Goal: Check status

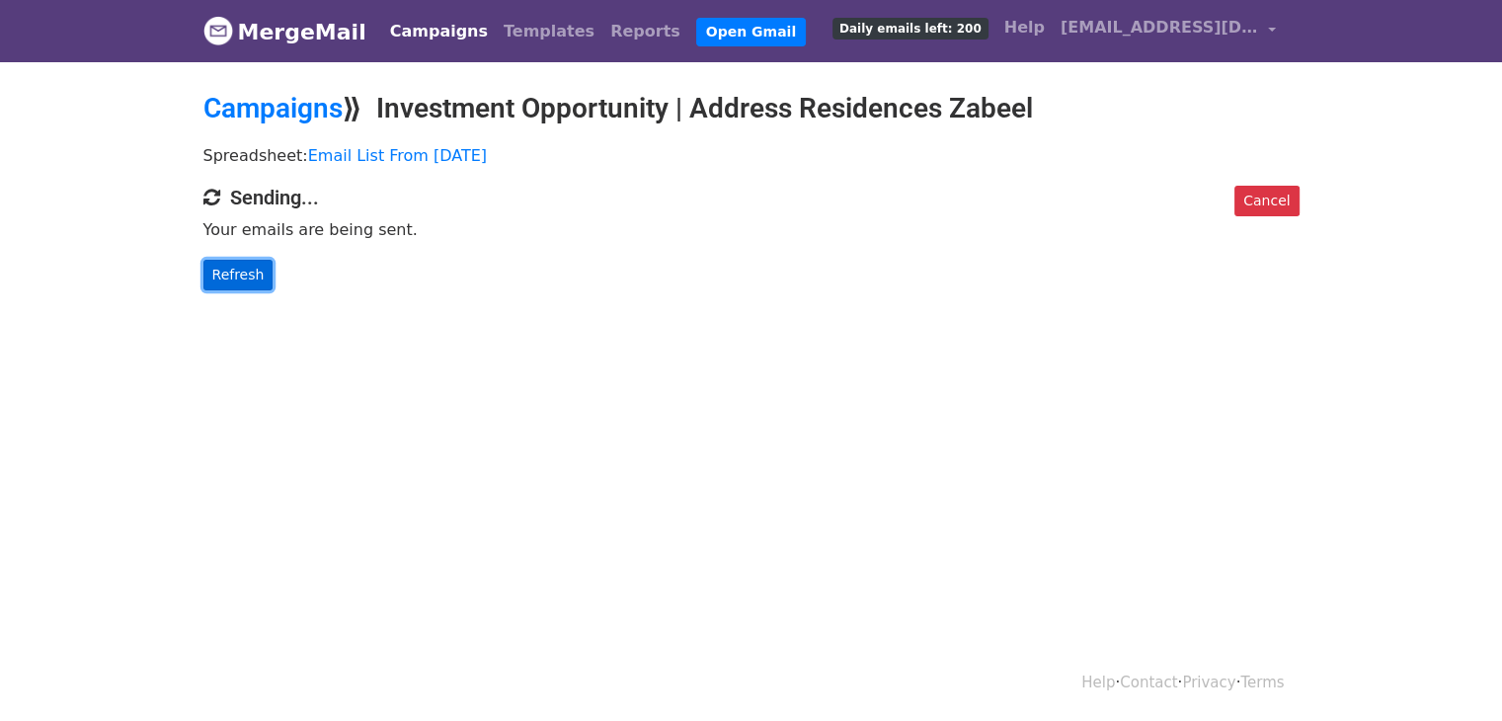
click at [234, 266] on link "Refresh" at bounding box center [238, 275] width 70 height 31
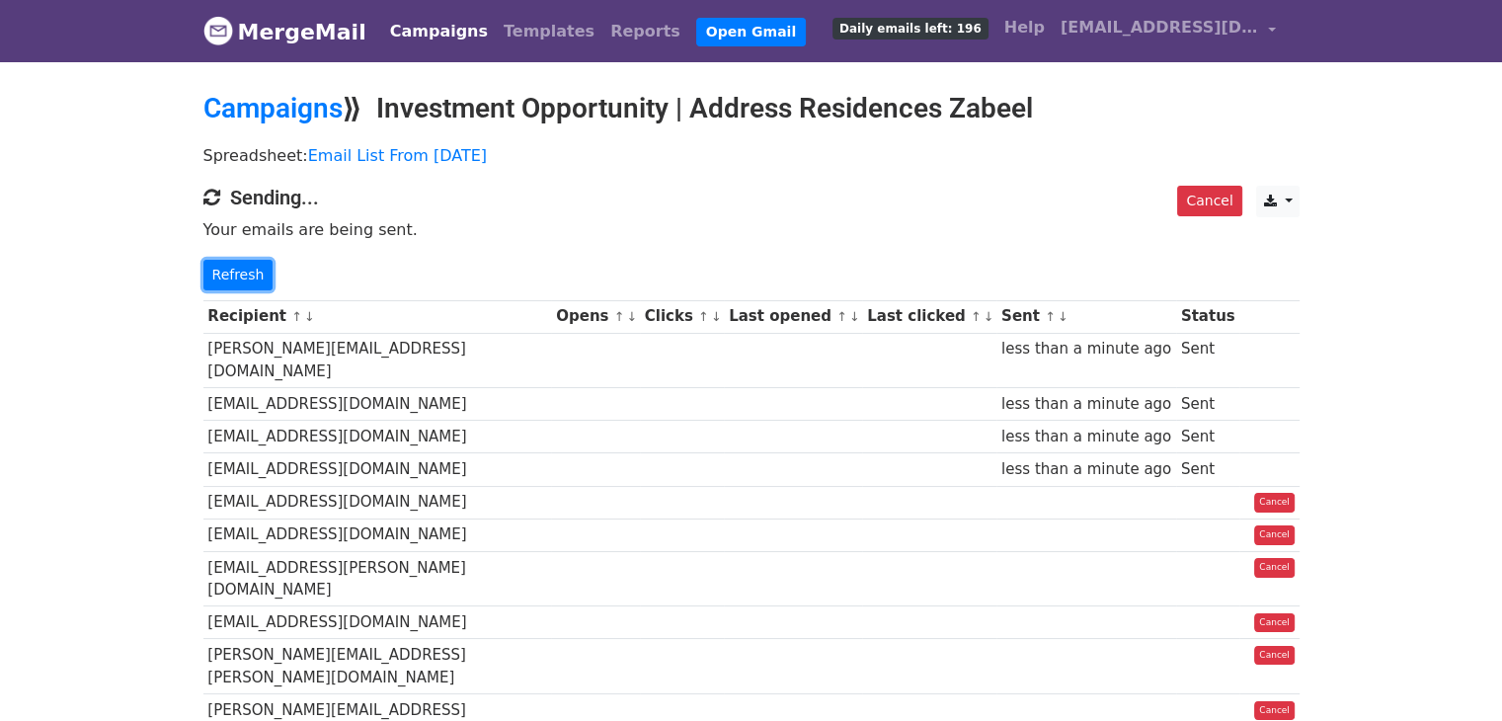
click at [239, 269] on link "Refresh" at bounding box center [238, 275] width 70 height 31
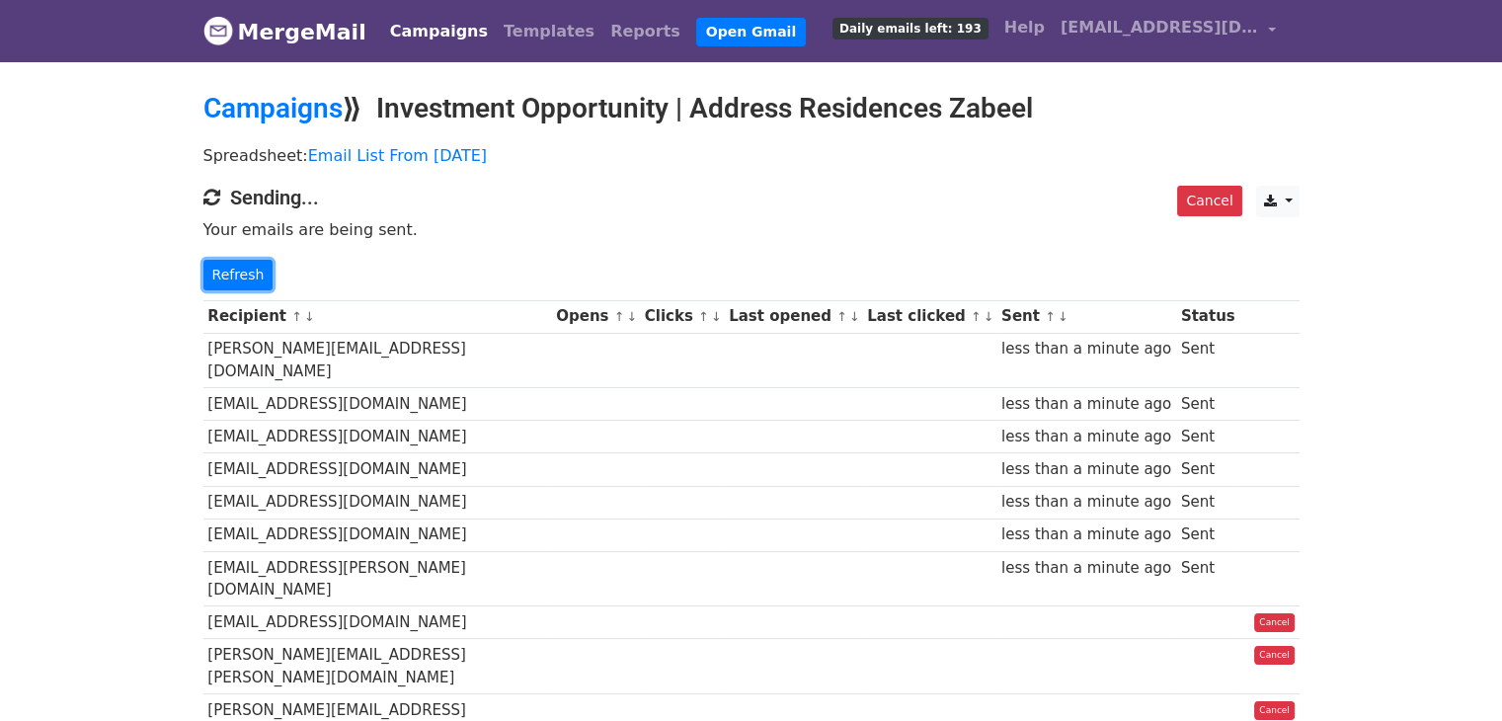
click at [239, 269] on link "Refresh" at bounding box center [238, 275] width 70 height 31
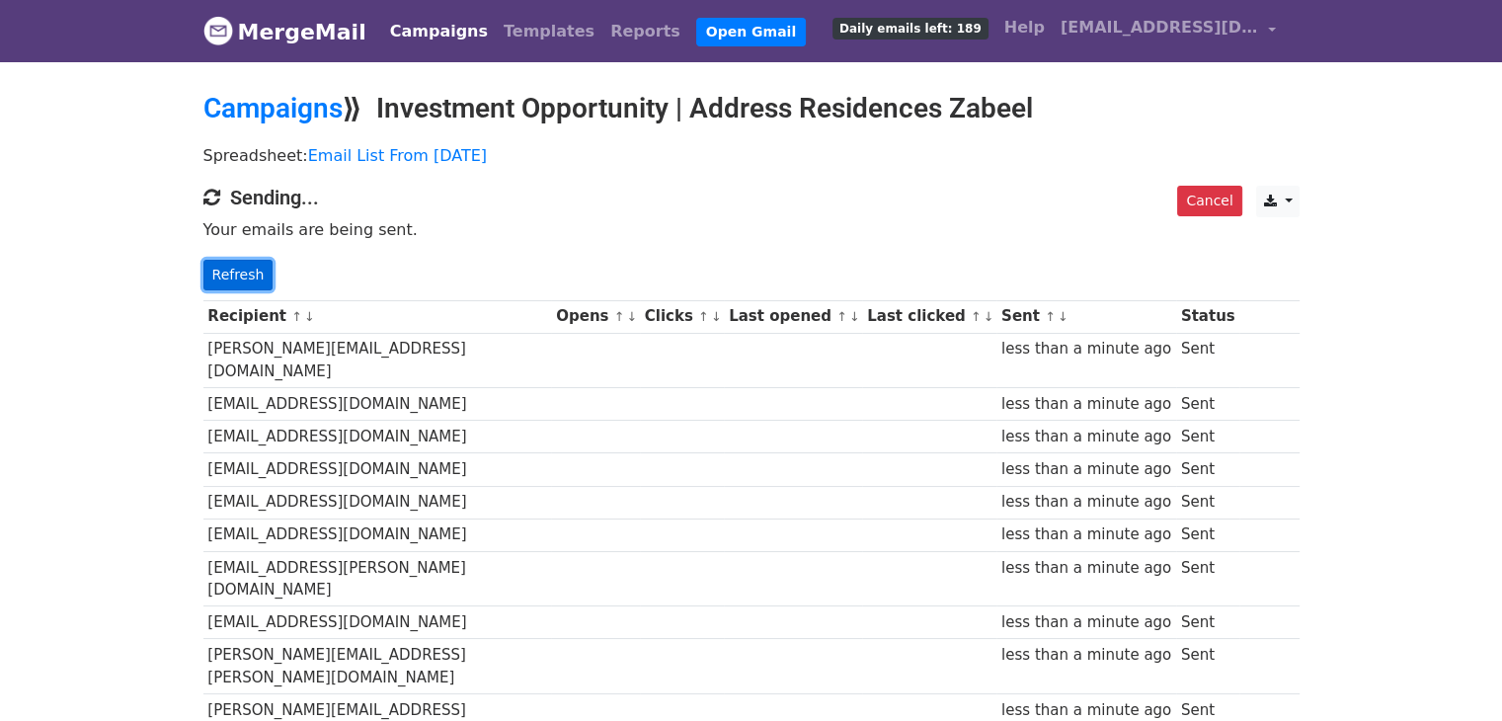
click at [227, 274] on link "Refresh" at bounding box center [238, 275] width 70 height 31
click at [245, 270] on link "Refresh" at bounding box center [238, 275] width 70 height 31
click at [236, 279] on link "Refresh" at bounding box center [238, 275] width 70 height 31
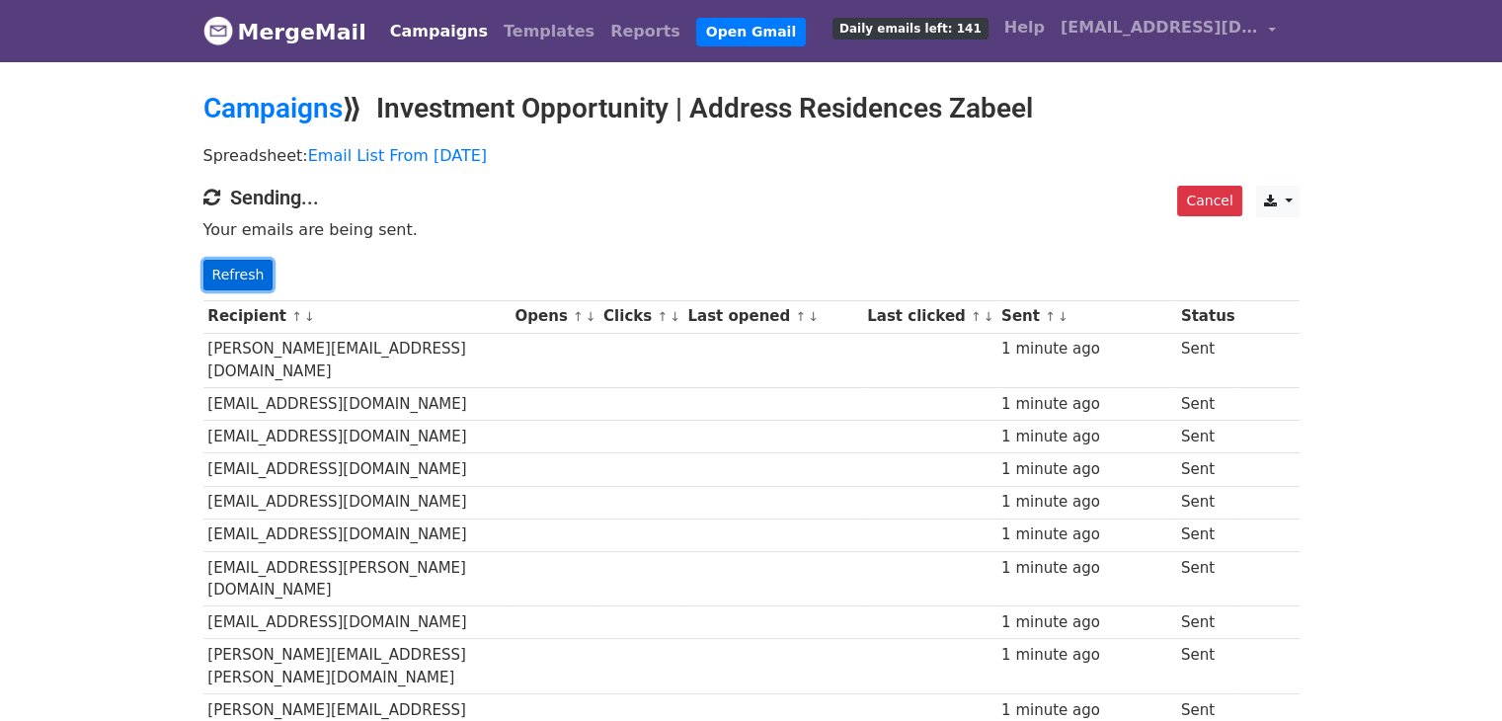
click at [230, 270] on link "Refresh" at bounding box center [238, 275] width 70 height 31
click at [233, 281] on link "Refresh" at bounding box center [238, 275] width 70 height 31
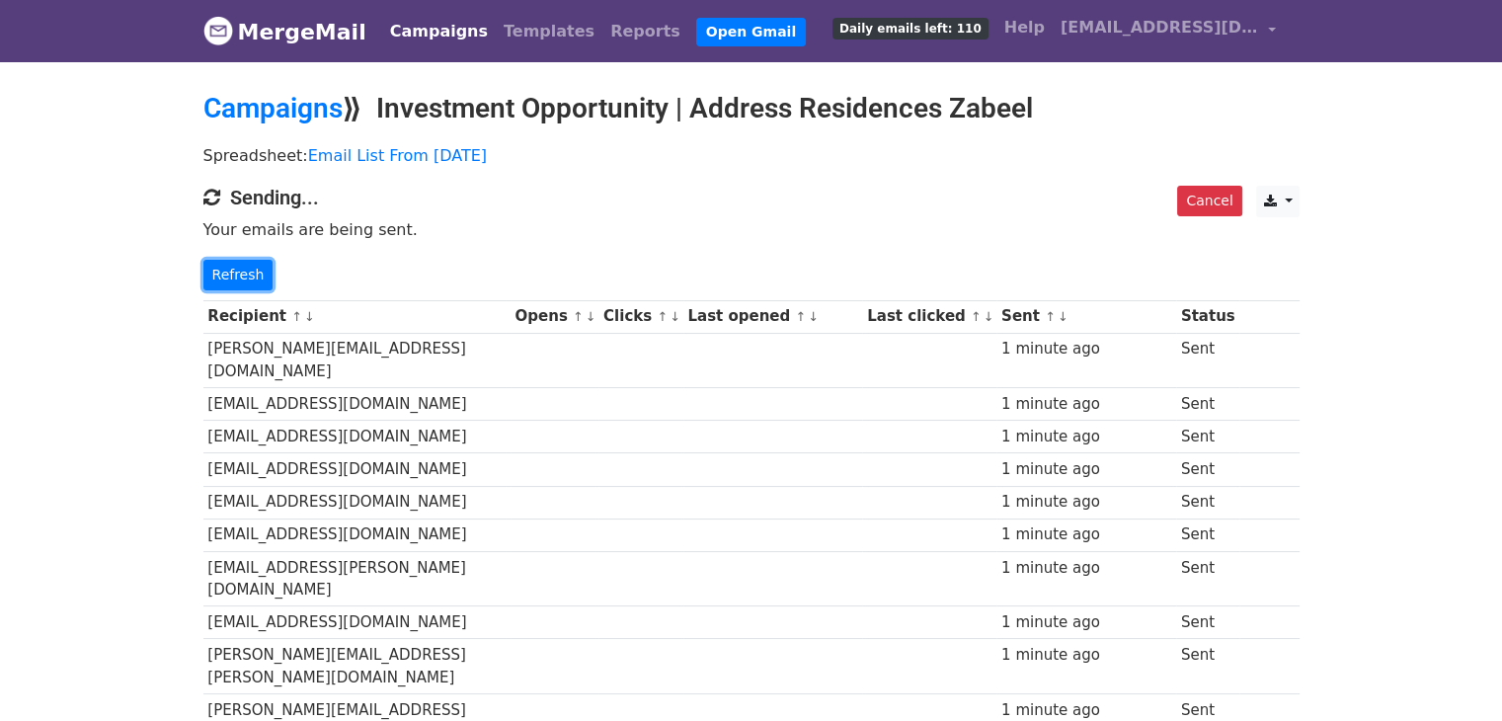
click at [233, 281] on link "Refresh" at bounding box center [238, 275] width 70 height 31
click at [740, 189] on h4 "Sending..." at bounding box center [751, 198] width 1096 height 24
drag, startPoint x: 265, startPoint y: 266, endPoint x: 251, endPoint y: 277, distance: 17.6
click at [259, 273] on p "Refresh" at bounding box center [751, 275] width 1096 height 31
click at [251, 277] on link "Refresh" at bounding box center [238, 275] width 70 height 31
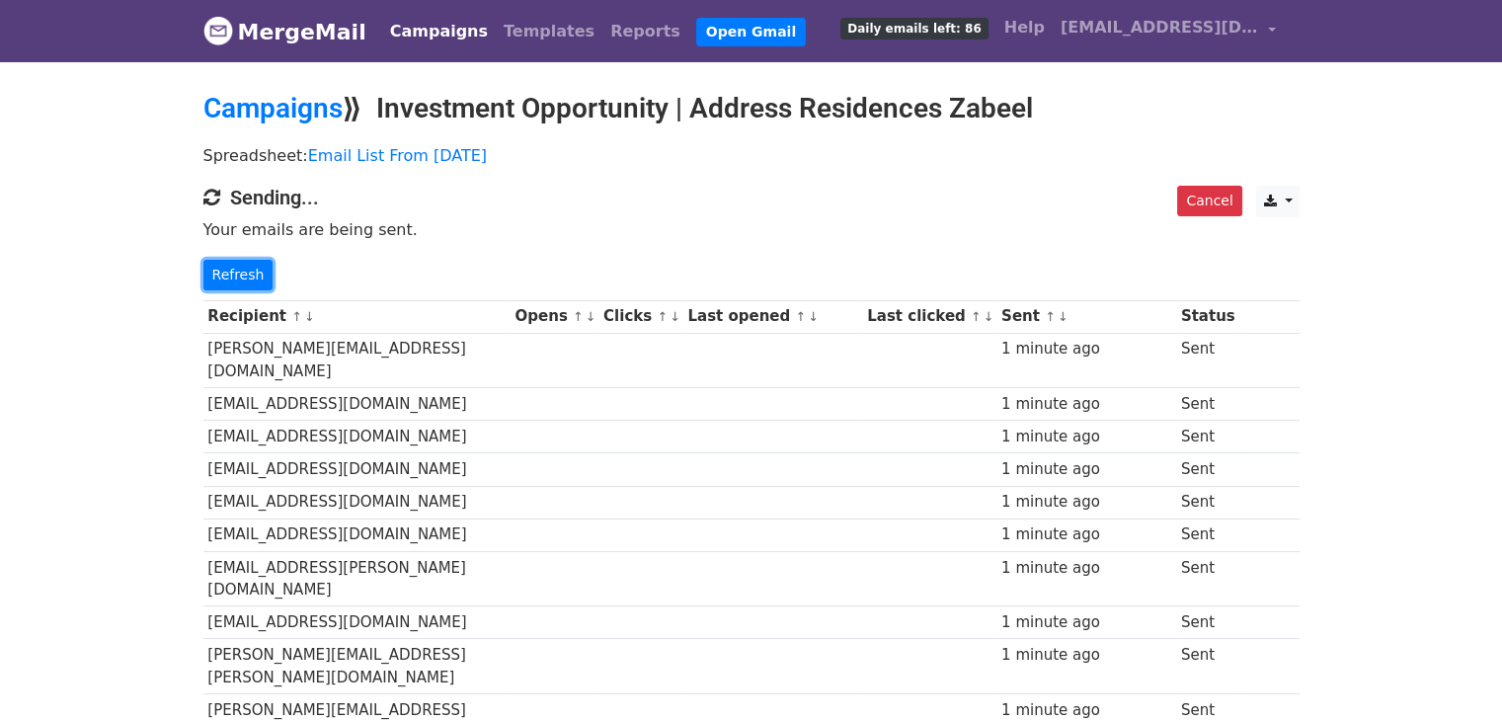
click at [251, 277] on link "Refresh" at bounding box center [238, 275] width 70 height 31
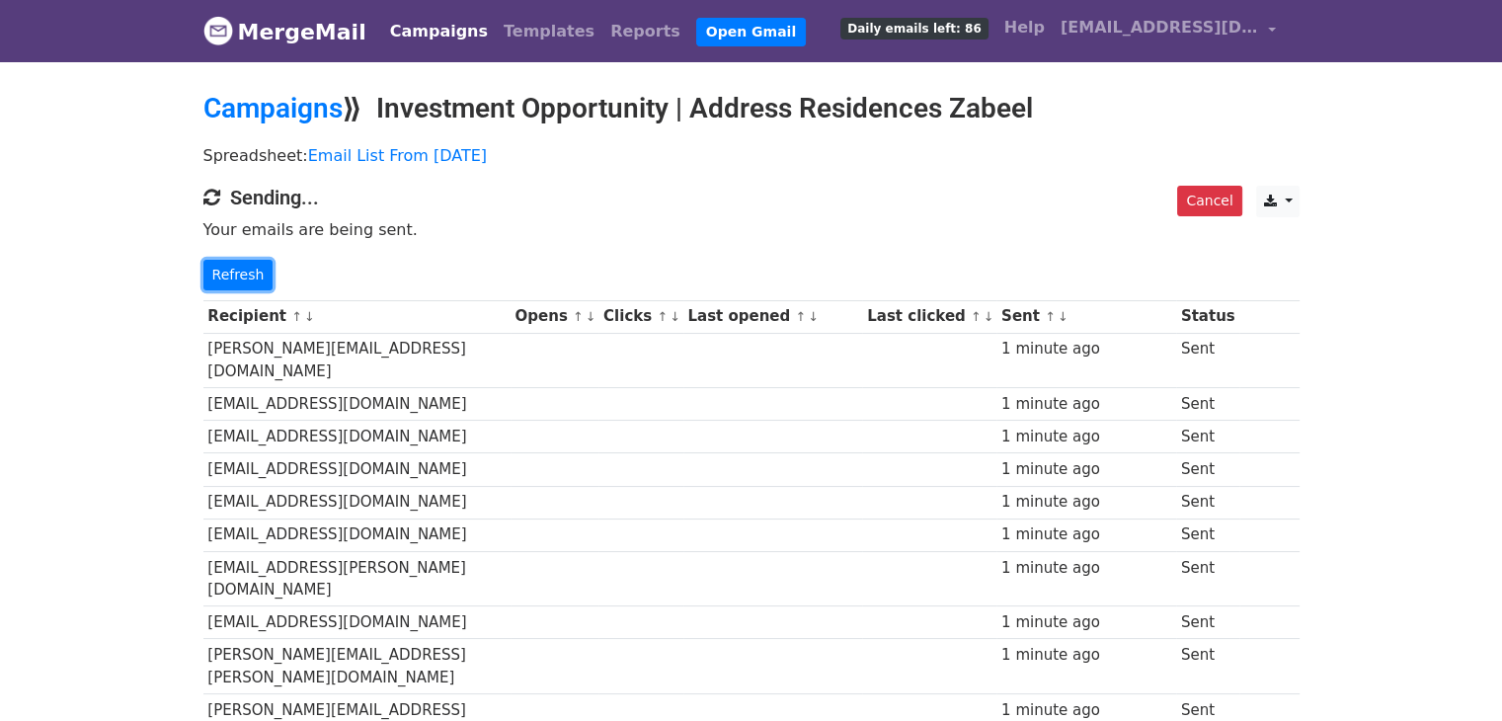
click at [251, 277] on link "Refresh" at bounding box center [238, 275] width 70 height 31
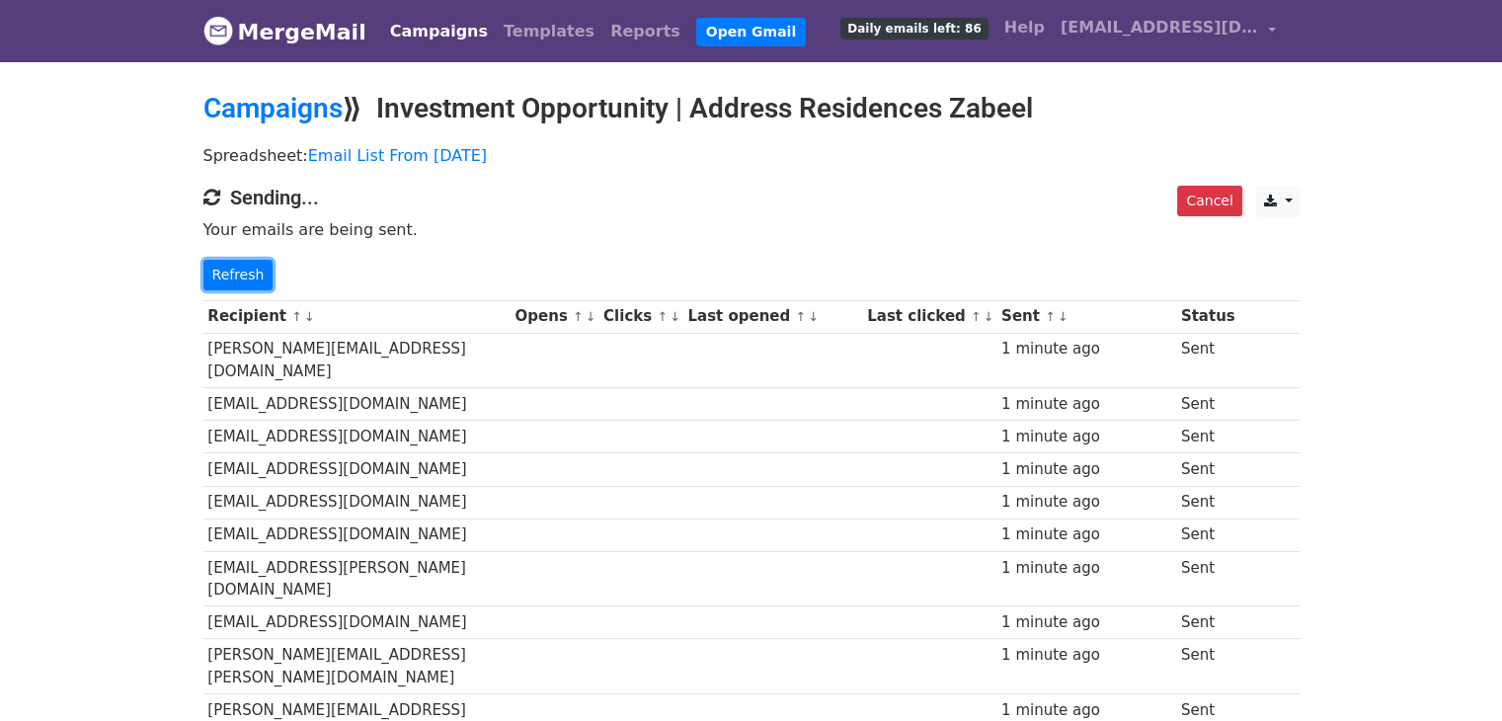
click at [251, 277] on link "Refresh" at bounding box center [238, 275] width 70 height 31
click at [251, 273] on link "Refresh" at bounding box center [238, 275] width 70 height 31
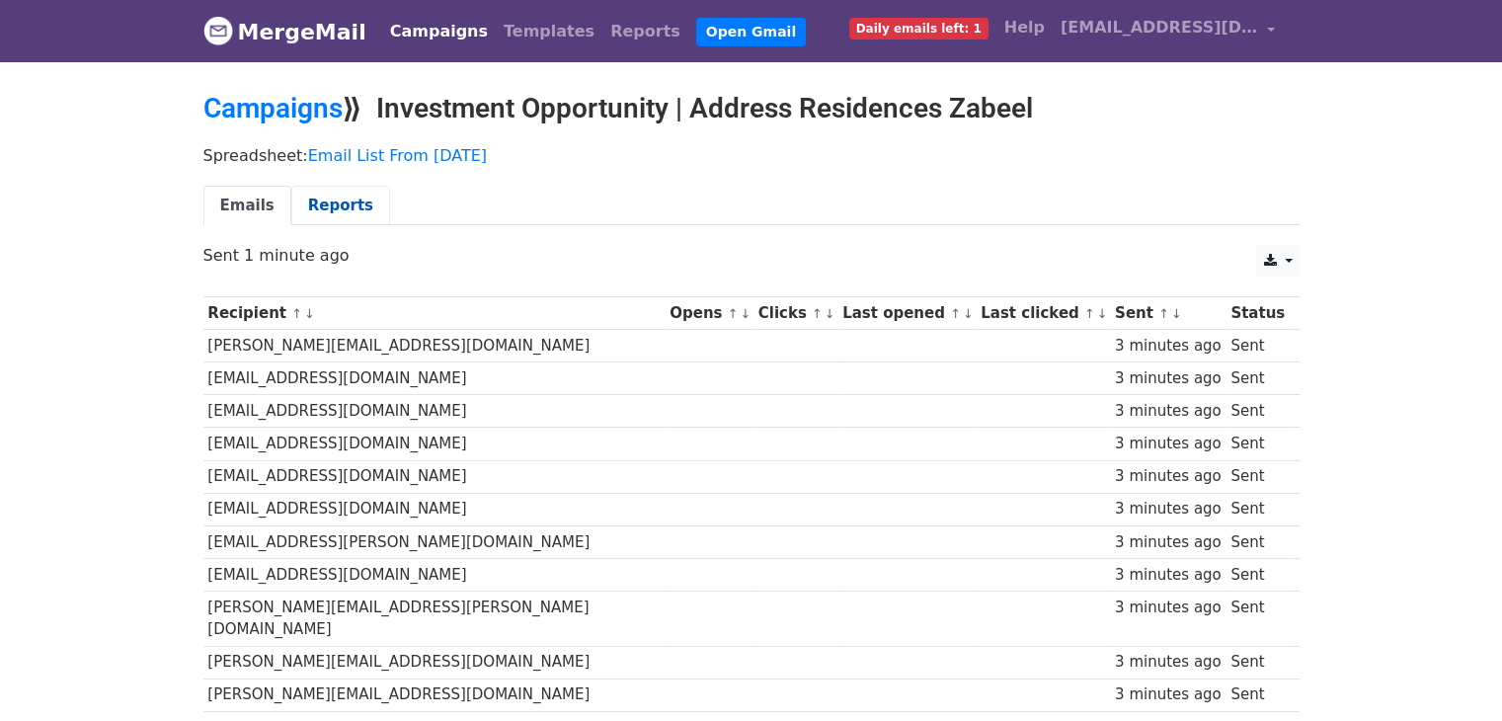
click at [329, 197] on link "Reports" at bounding box center [340, 206] width 99 height 40
